Goal: Task Accomplishment & Management: Complete application form

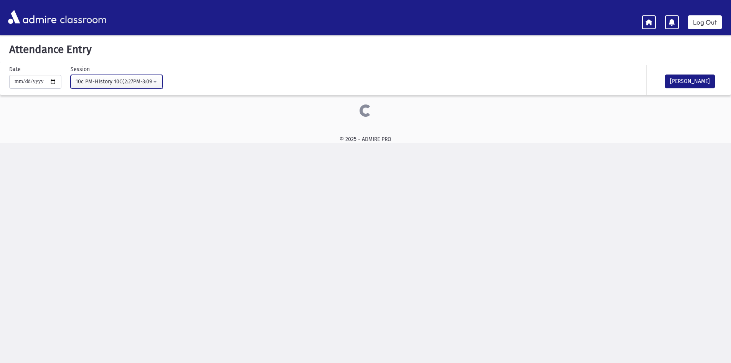
click at [80, 79] on div "10c PM-History 10C(2:27PM-3:09PM)" at bounding box center [114, 82] width 76 height 8
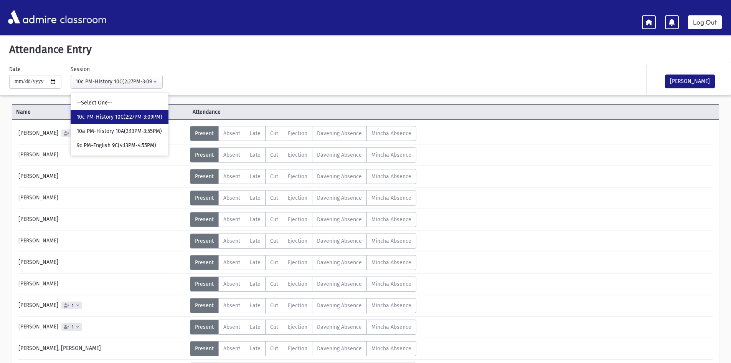
click at [19, 133] on div "[PERSON_NAME] 1" at bounding box center [102, 133] width 175 height 15
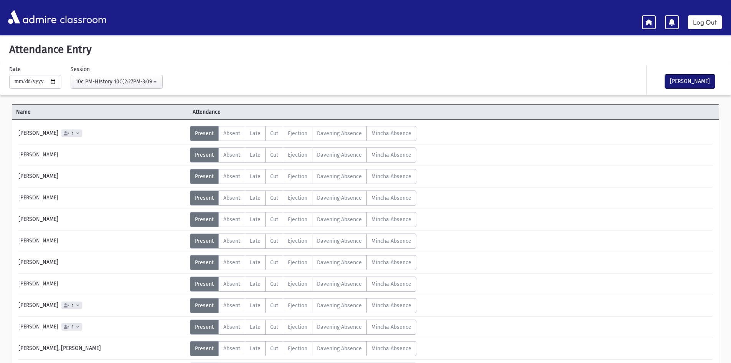
click at [688, 78] on button "[PERSON_NAME]" at bounding box center [690, 81] width 50 height 14
click at [139, 86] on div "10c PM-History 10C(2:27PM-3:09PM)" at bounding box center [114, 82] width 76 height 8
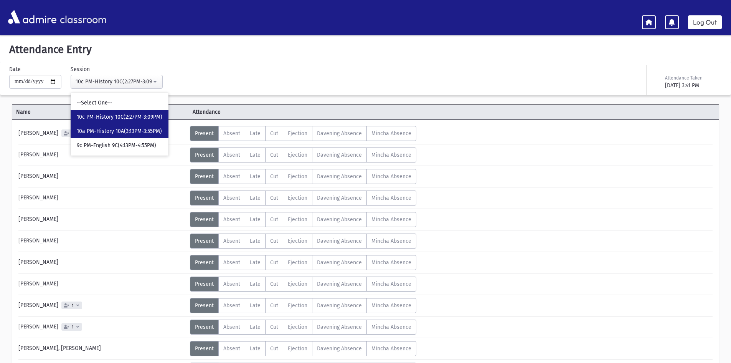
click at [142, 129] on span "10a PM-History 10A(3:13PM-3:55PM)" at bounding box center [119, 131] width 85 height 8
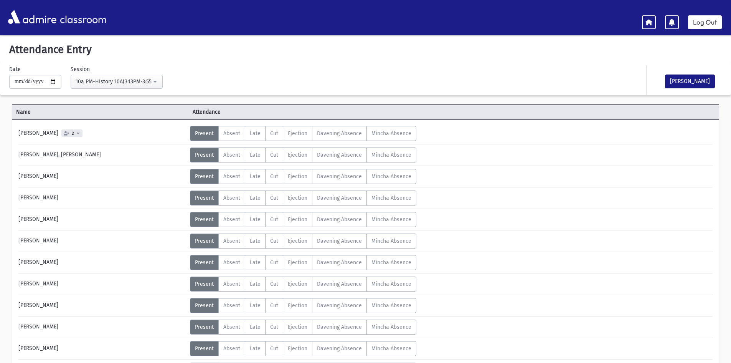
click at [502, 88] on div "[PERSON_NAME] Attendance Taken" at bounding box center [607, 80] width 241 height 30
click at [145, 85] on div "10a PM-History 10A(3:13PM-3:55PM)" at bounding box center [114, 82] width 76 height 8
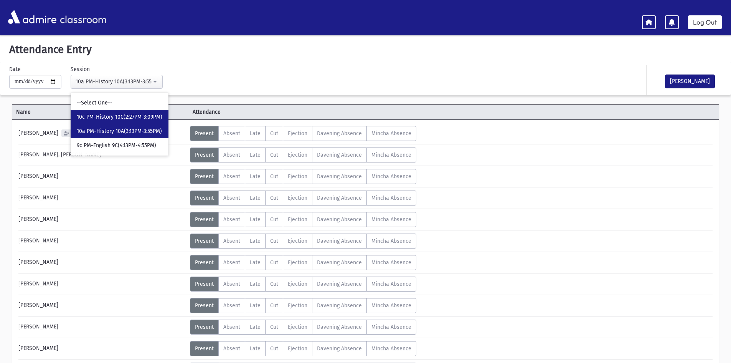
click at [147, 117] on span "10c PM-History 10C(2:27PM-3:09PM)" at bounding box center [120, 117] width 86 height 8
select select "****"
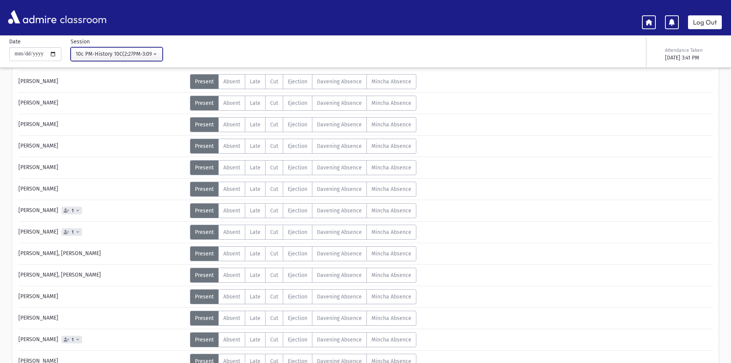
scroll to position [115, 0]
